Goal: Obtain resource: Download file/media

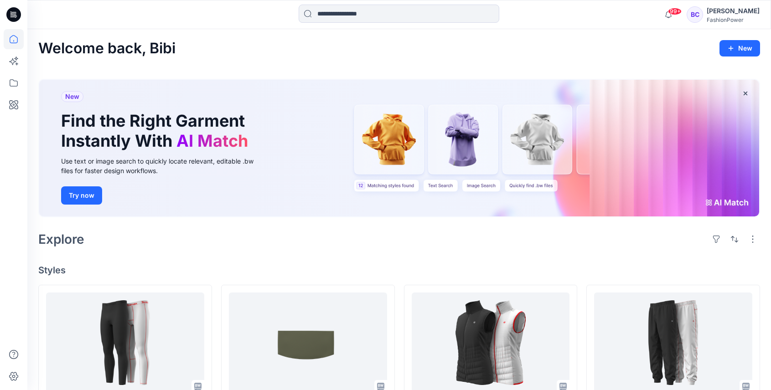
scroll to position [152, 0]
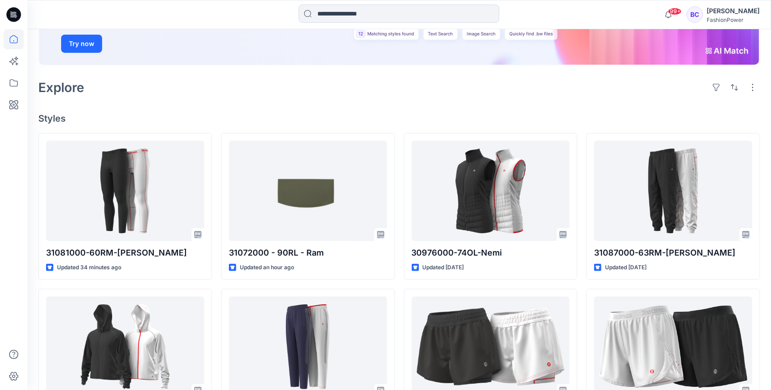
click at [131, 82] on div "Explore" at bounding box center [398, 88] width 721 height 22
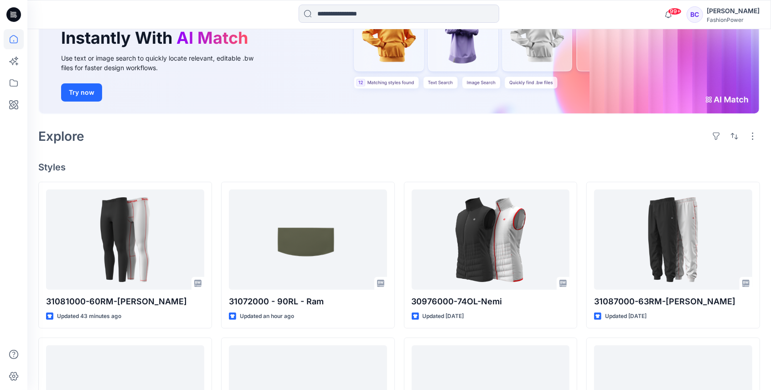
scroll to position [152, 0]
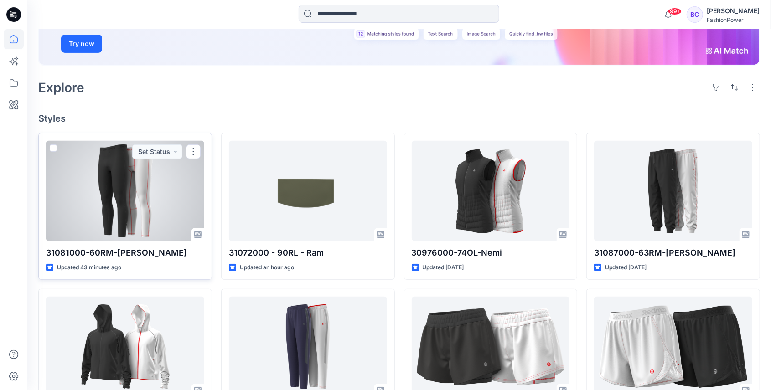
click at [152, 179] on div at bounding box center [125, 191] width 158 height 100
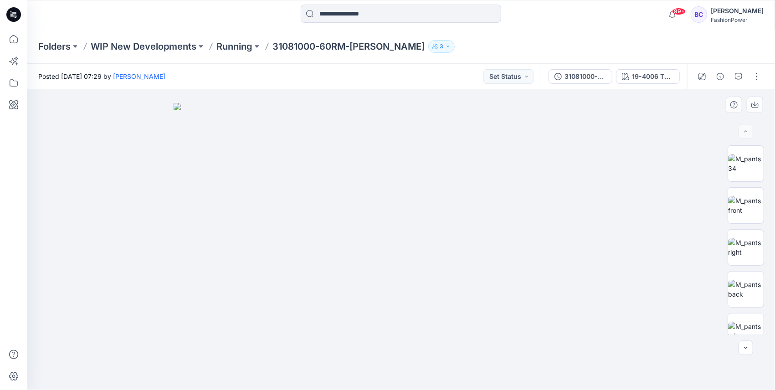
drag, startPoint x: 468, startPoint y: 104, endPoint x: 454, endPoint y: 147, distance: 44.5
click at [458, 165] on img at bounding box center [402, 246] width 456 height 287
click at [728, 201] on img at bounding box center [746, 205] width 36 height 19
click at [743, 154] on img at bounding box center [746, 163] width 36 height 19
click at [721, 226] on div at bounding box center [746, 239] width 58 height 189
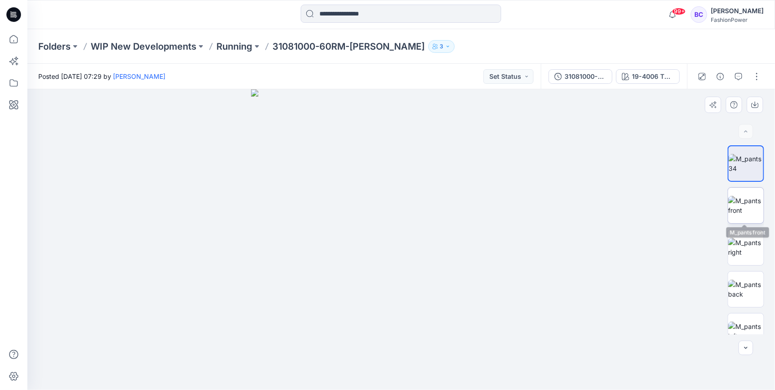
click at [736, 207] on img at bounding box center [746, 205] width 36 height 19
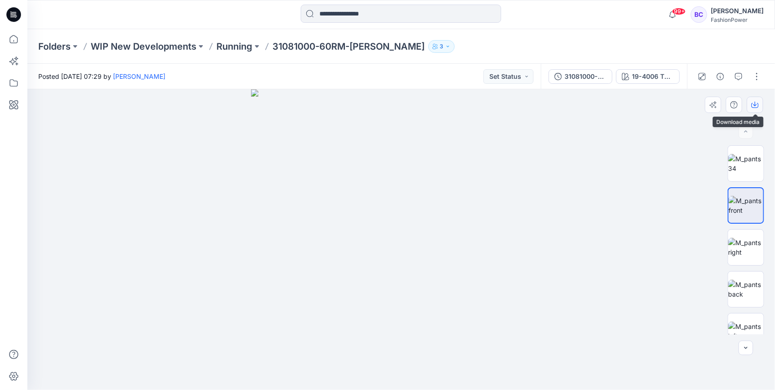
click at [758, 109] on button "button" at bounding box center [755, 105] width 16 height 16
click at [755, 228] on div at bounding box center [746, 239] width 36 height 189
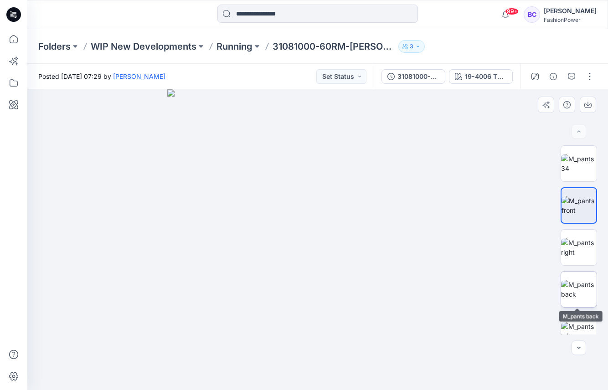
click at [584, 296] on img at bounding box center [579, 289] width 36 height 19
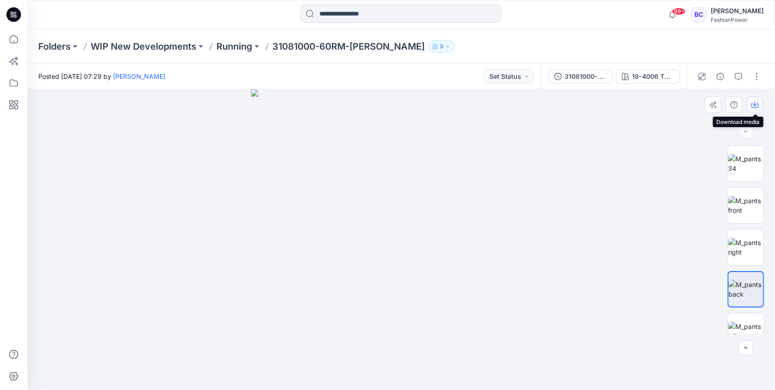
click at [753, 107] on icon "button" at bounding box center [754, 104] width 7 height 7
click at [744, 249] on img at bounding box center [746, 247] width 36 height 19
click at [756, 108] on button "button" at bounding box center [755, 105] width 16 height 16
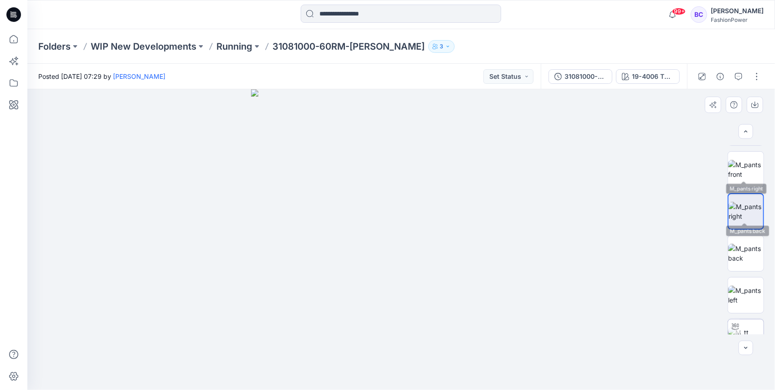
scroll to position [91, 0]
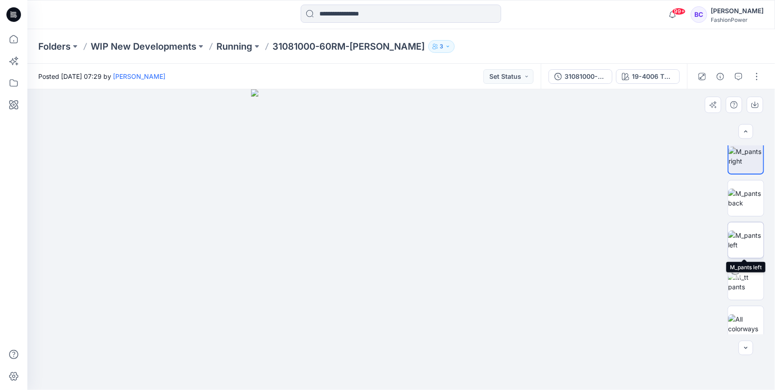
drag, startPoint x: 749, startPoint y: 240, endPoint x: 749, endPoint y: 229, distance: 10.9
click at [749, 241] on img at bounding box center [746, 240] width 36 height 19
click at [756, 94] on div at bounding box center [401, 239] width 748 height 301
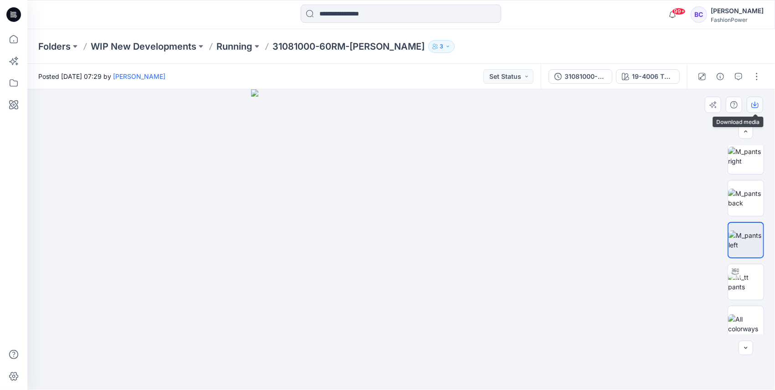
click at [754, 106] on icon "button" at bounding box center [754, 104] width 7 height 7
click at [590, 75] on div "31081000-60RM-[PERSON_NAME]" at bounding box center [586, 77] width 42 height 10
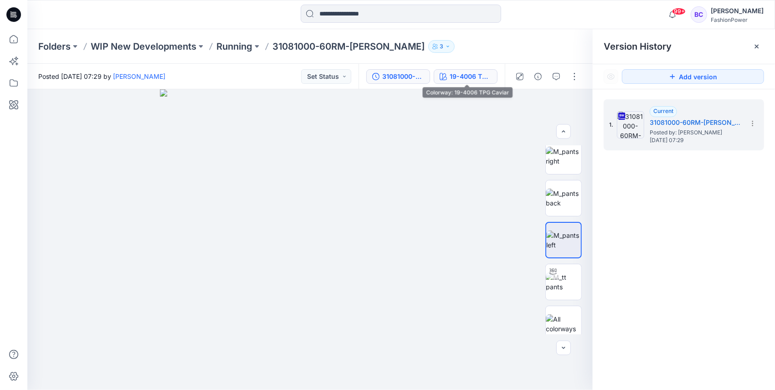
click at [455, 71] on button "19-4006 TPG Caviar" at bounding box center [466, 76] width 64 height 15
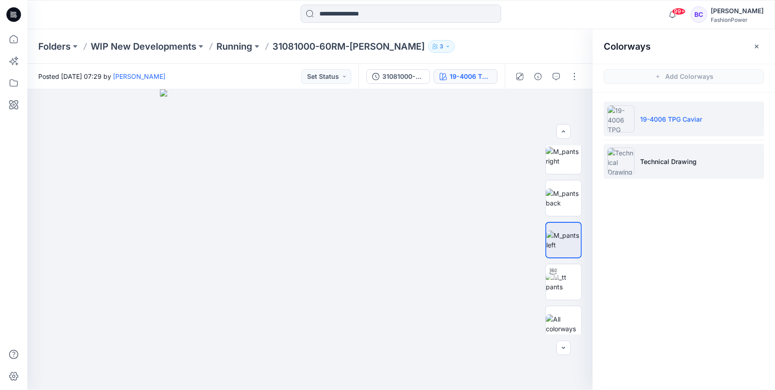
click at [698, 158] on li "Technical Drawing" at bounding box center [684, 161] width 160 height 35
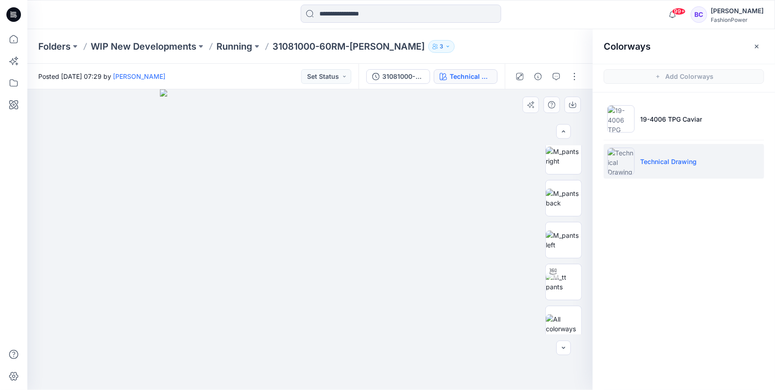
click at [331, 162] on img at bounding box center [310, 239] width 301 height 301
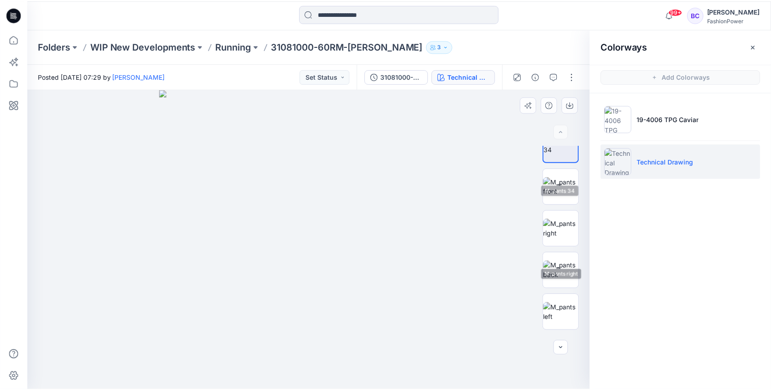
scroll to position [0, 0]
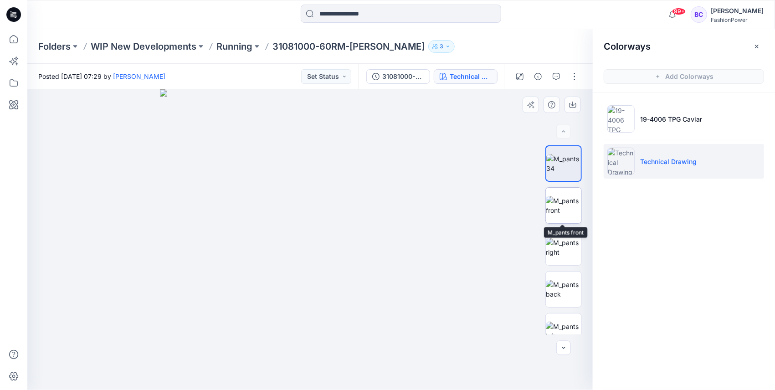
click at [566, 212] on img at bounding box center [564, 205] width 36 height 19
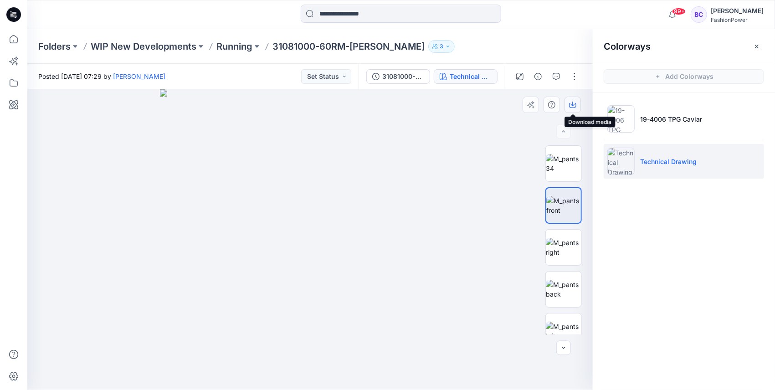
click at [574, 99] on button "button" at bounding box center [573, 105] width 16 height 16
drag, startPoint x: 554, startPoint y: 260, endPoint x: 569, endPoint y: 198, distance: 64.2
click at [554, 257] on img at bounding box center [564, 247] width 36 height 19
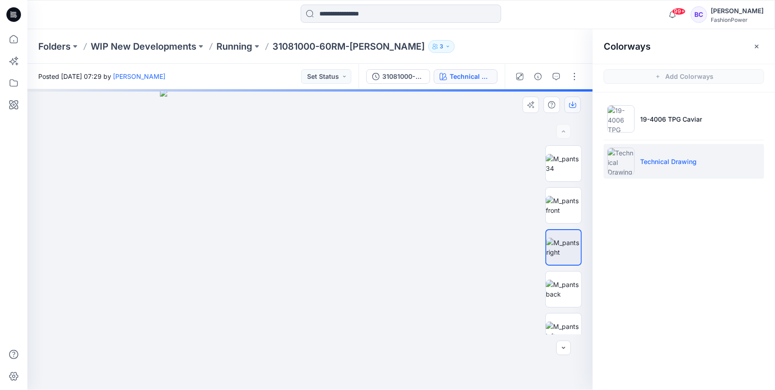
click at [574, 108] on icon "button" at bounding box center [572, 104] width 7 height 7
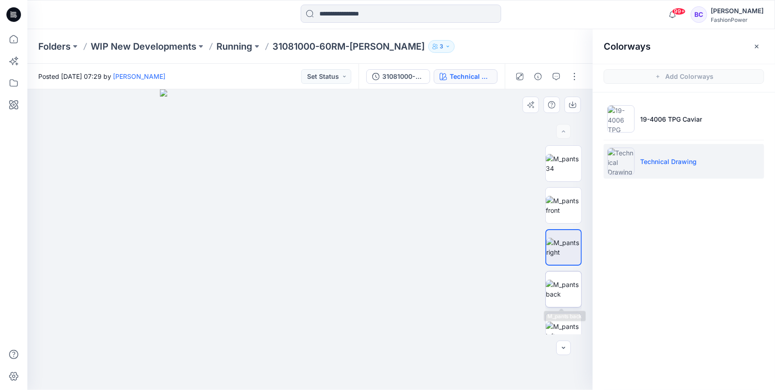
click at [568, 285] on img at bounding box center [564, 289] width 36 height 19
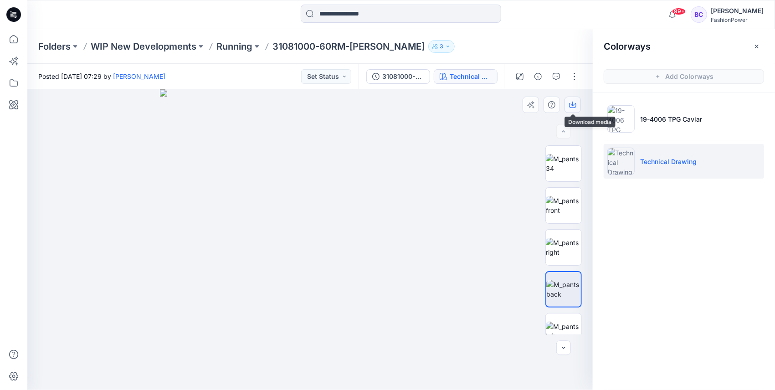
click at [570, 98] on button "button" at bounding box center [573, 105] width 16 height 16
click at [579, 333] on img at bounding box center [564, 331] width 36 height 19
click at [572, 102] on icon "button" at bounding box center [572, 104] width 7 height 7
click at [242, 52] on p "Running" at bounding box center [234, 46] width 36 height 13
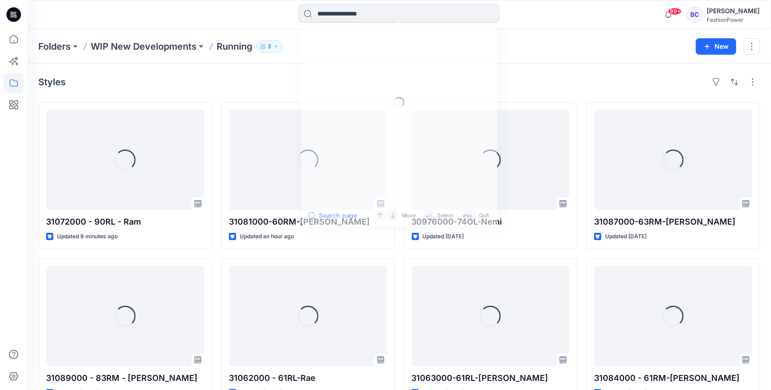
click at [368, 14] on input at bounding box center [398, 14] width 201 height 18
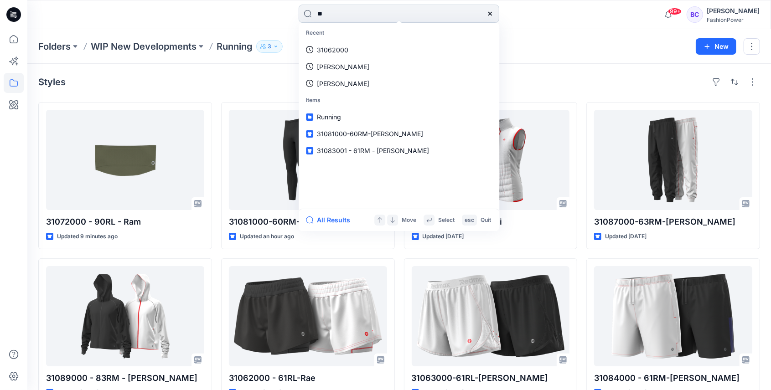
type input "***"
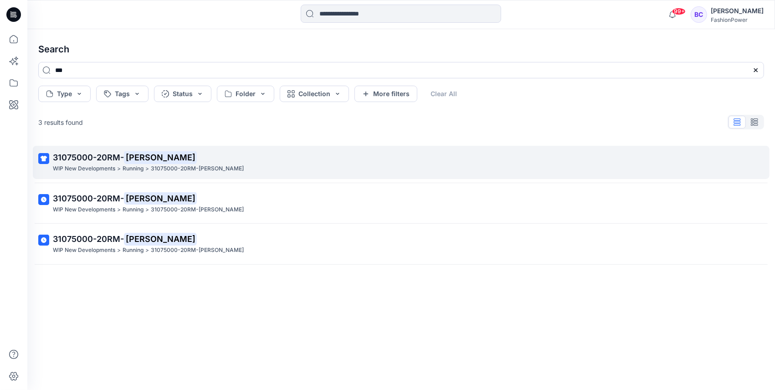
click at [150, 161] on p "31075000-20RM- [PERSON_NAME]" at bounding box center [400, 157] width 695 height 13
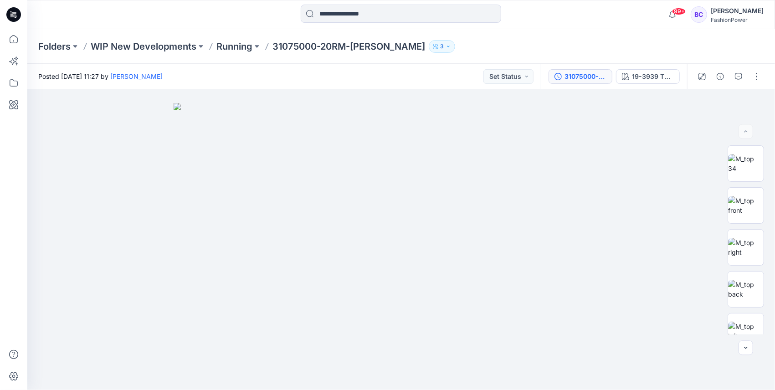
click at [565, 79] on button "31075000-20RM-[PERSON_NAME]" at bounding box center [581, 76] width 64 height 15
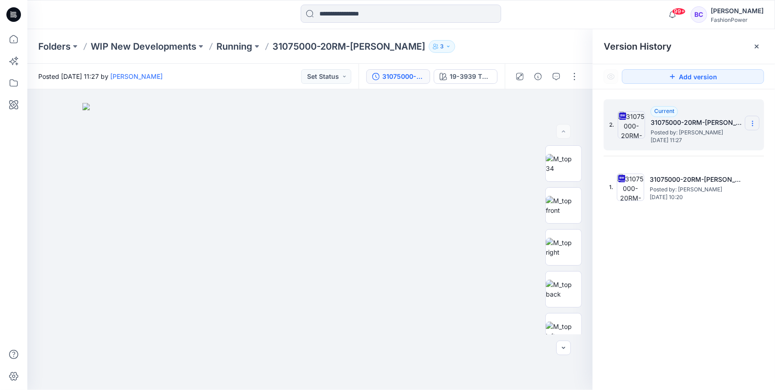
click at [746, 123] on section at bounding box center [752, 123] width 15 height 15
click at [721, 139] on span "Download Source BW File" at bounding box center [706, 141] width 77 height 11
click at [242, 39] on div "Folders WIP New Developments Running 31075000-20RM-[PERSON_NAME] 3" at bounding box center [401, 46] width 748 height 35
click at [241, 42] on p "Running" at bounding box center [234, 46] width 36 height 13
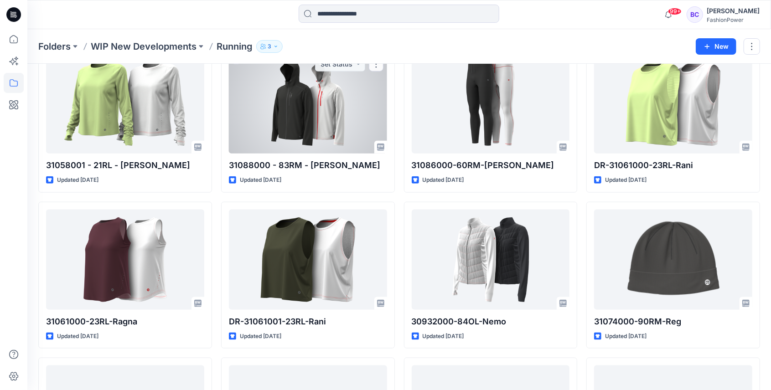
scroll to position [772, 0]
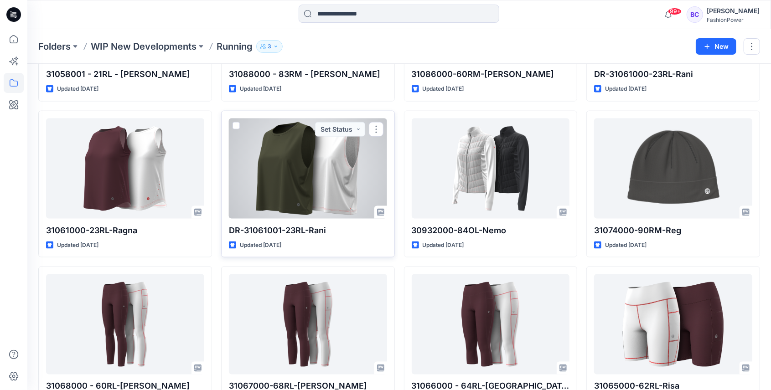
click at [363, 153] on div at bounding box center [308, 168] width 158 height 100
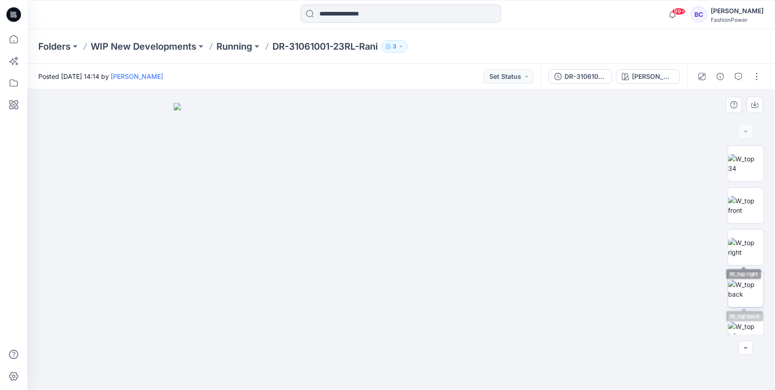
click at [742, 280] on img at bounding box center [746, 289] width 36 height 19
click at [255, 48] on button at bounding box center [256, 46] width 9 height 13
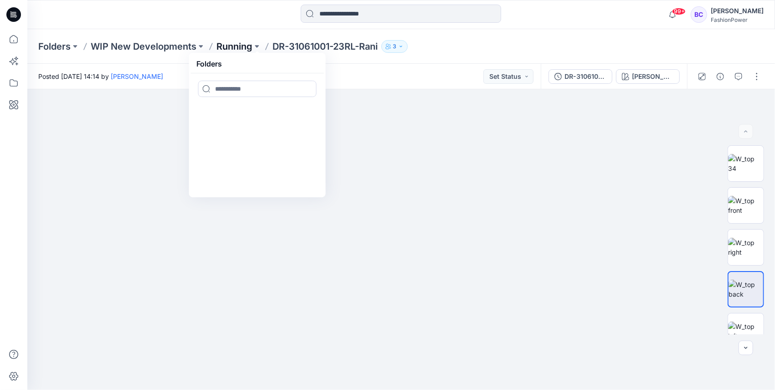
click at [237, 46] on p "Running" at bounding box center [234, 46] width 36 height 13
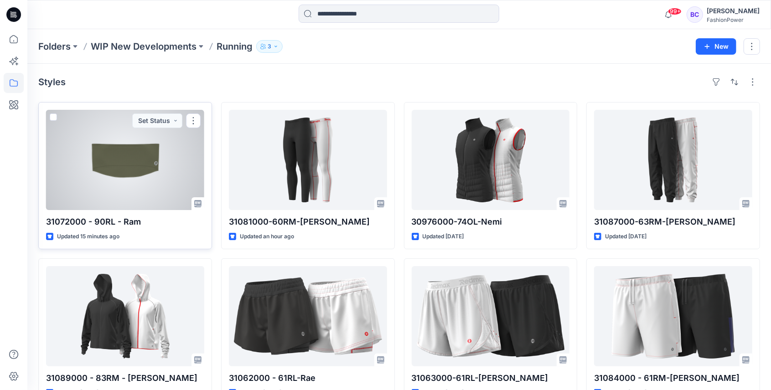
click at [183, 182] on div at bounding box center [125, 160] width 158 height 100
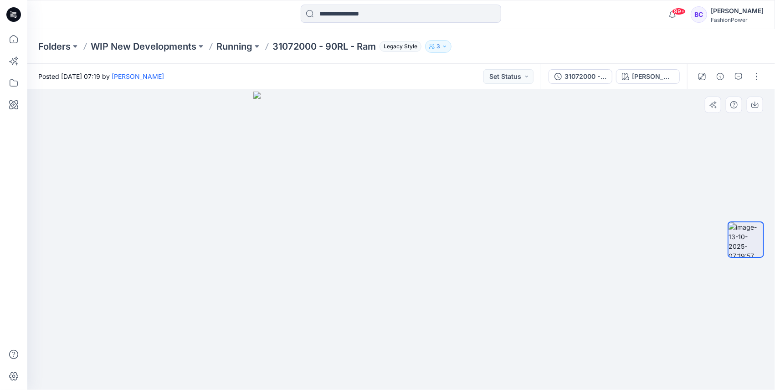
drag, startPoint x: 463, startPoint y: 238, endPoint x: 456, endPoint y: 208, distance: 30.8
click at [456, 208] on img at bounding box center [401, 241] width 296 height 298
click at [239, 46] on p "Running" at bounding box center [234, 46] width 36 height 13
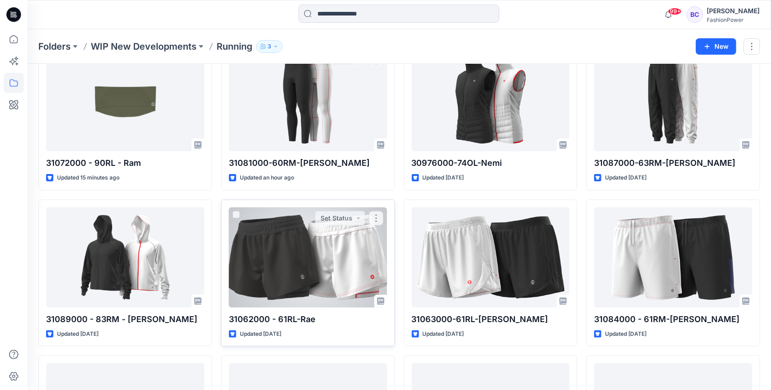
scroll to position [61, 0]
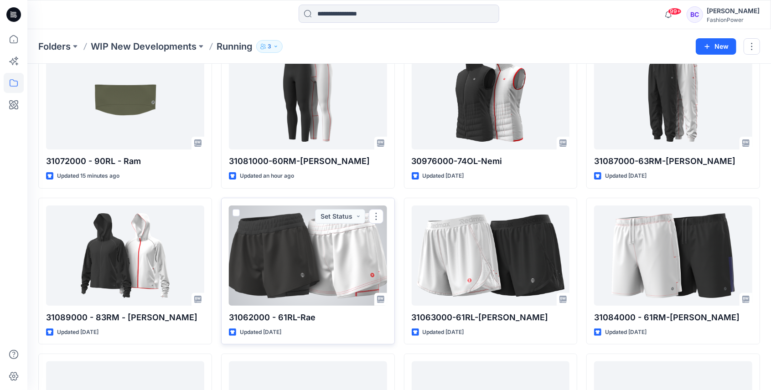
click at [322, 273] on div at bounding box center [308, 256] width 158 height 100
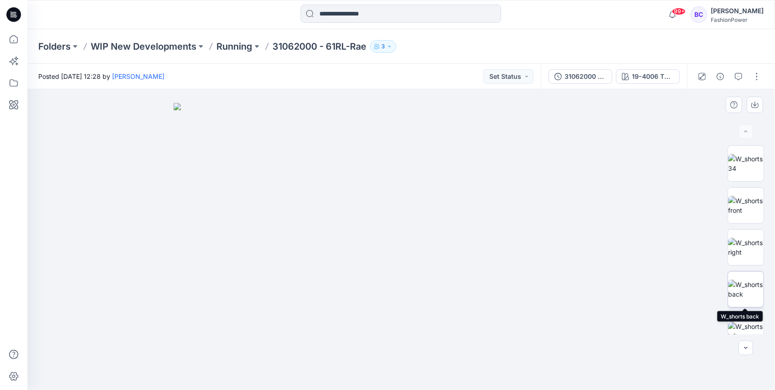
click at [753, 282] on img at bounding box center [746, 289] width 36 height 19
click at [247, 49] on p "Running" at bounding box center [234, 46] width 36 height 13
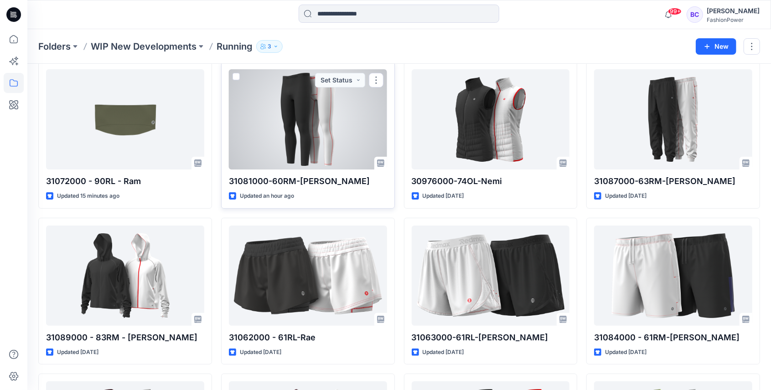
scroll to position [152, 0]
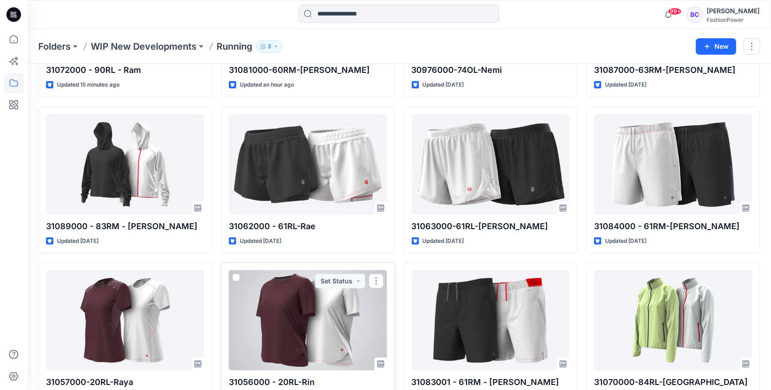
click at [335, 287] on div at bounding box center [308, 320] width 158 height 100
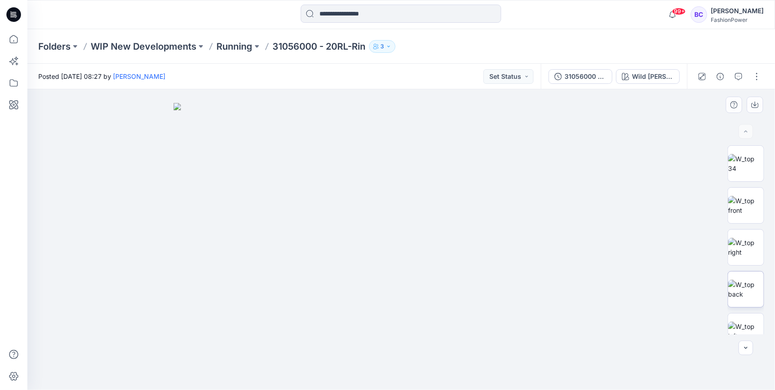
click at [748, 299] on img at bounding box center [746, 289] width 36 height 19
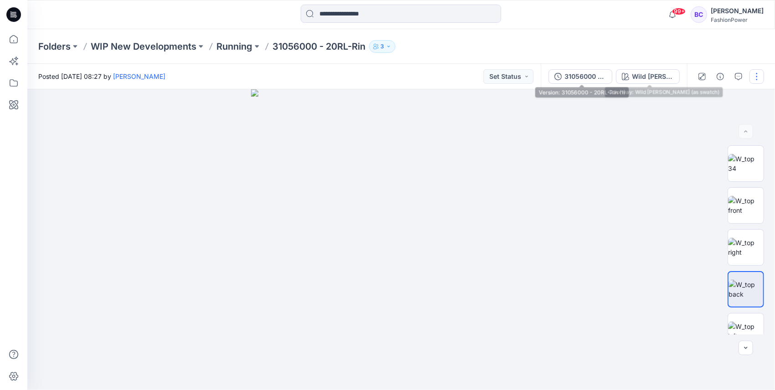
click at [581, 72] on div "31056000 - 20RL-Rin (1)" at bounding box center [586, 77] width 42 height 10
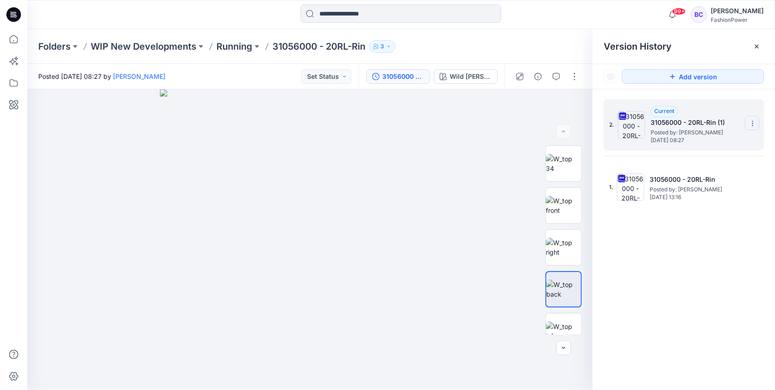
click at [751, 121] on icon at bounding box center [752, 123] width 7 height 7
click at [714, 145] on span "Download Source BW File" at bounding box center [706, 141] width 77 height 11
